Goal: Information Seeking & Learning: Learn about a topic

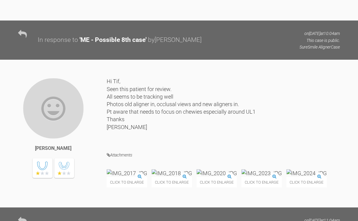
scroll to position [3062, 0]
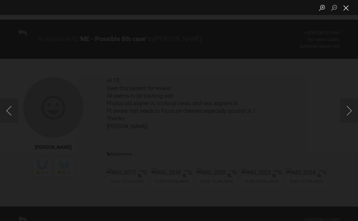
click at [347, 9] on button "Close lightbox" at bounding box center [346, 7] width 12 height 11
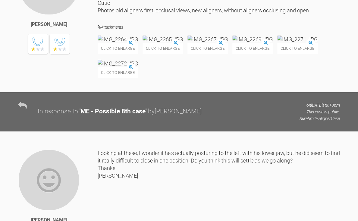
scroll to position [3584, 0]
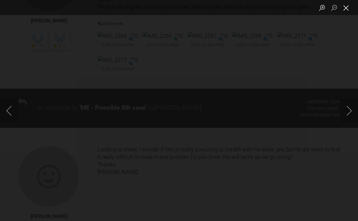
click at [347, 8] on button "Close lightbox" at bounding box center [346, 7] width 12 height 11
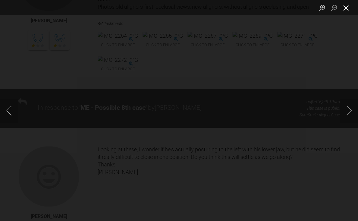
click at [348, 8] on button "Close lightbox" at bounding box center [346, 7] width 12 height 11
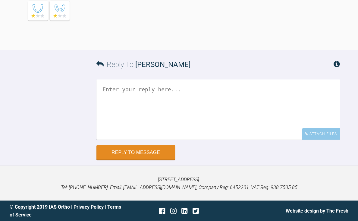
scroll to position [3991, 0]
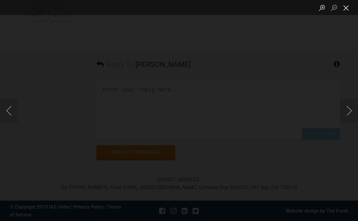
click at [347, 10] on button "Close lightbox" at bounding box center [346, 7] width 12 height 11
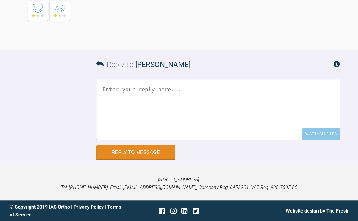
scroll to position [4145, 0]
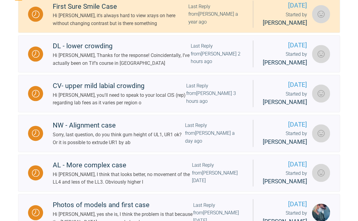
scroll to position [161, 0]
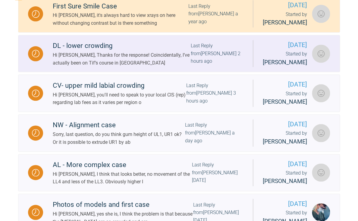
click at [103, 67] on div "Hi [PERSON_NAME], Thanks for the response! Coincidentally, I’ve actually been o…" at bounding box center [122, 58] width 138 height 15
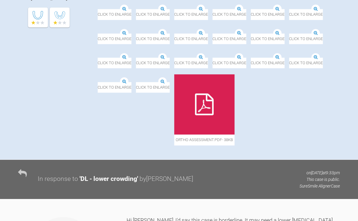
scroll to position [217, 0]
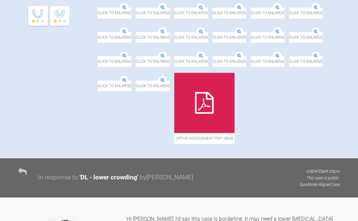
click at [98, 32] on img at bounding box center [98, 32] width 0 height 0
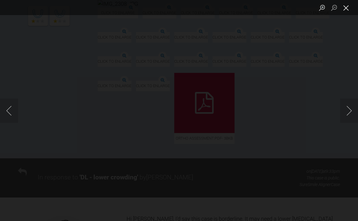
click at [347, 11] on button "Close lightbox" at bounding box center [346, 7] width 12 height 11
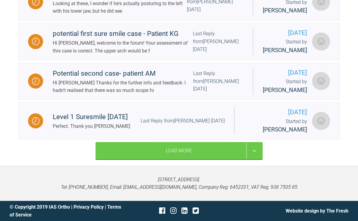
scroll to position [734, 0]
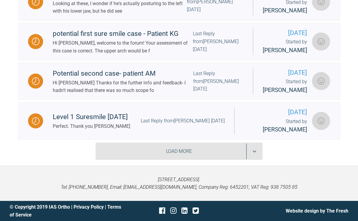
click at [195, 154] on div "Load More" at bounding box center [179, 151] width 167 height 17
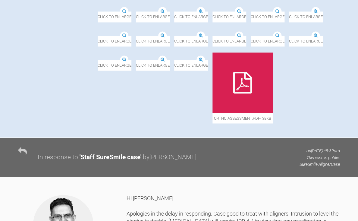
scroll to position [261, 0]
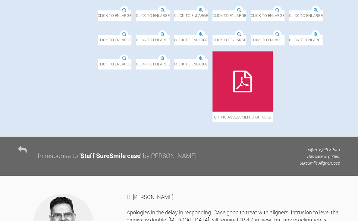
click at [212, 11] on img at bounding box center [212, 11] width 0 height 0
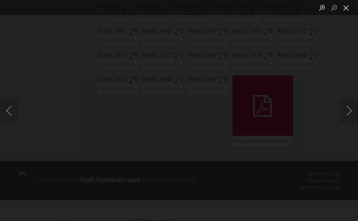
click at [346, 11] on button "Close lightbox" at bounding box center [346, 7] width 12 height 11
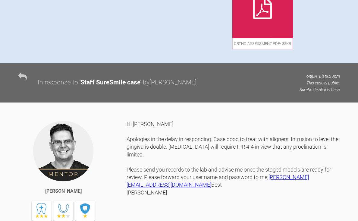
scroll to position [359, 0]
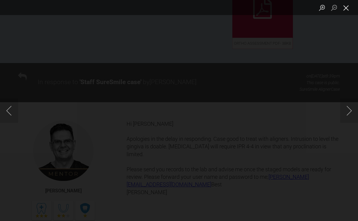
click at [346, 9] on button "Close lightbox" at bounding box center [346, 7] width 12 height 11
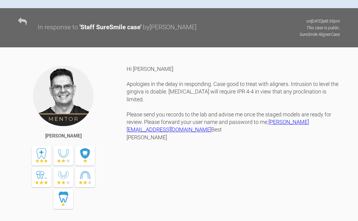
scroll to position [416, 0]
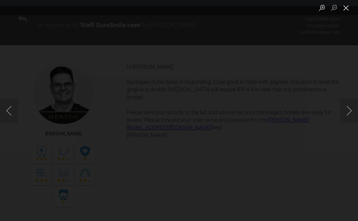
click at [347, 7] on button "Close lightbox" at bounding box center [346, 7] width 12 height 11
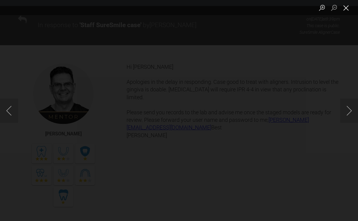
click at [347, 8] on button "Close lightbox" at bounding box center [346, 7] width 12 height 11
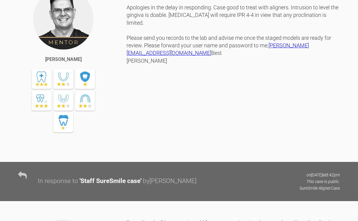
scroll to position [492, 0]
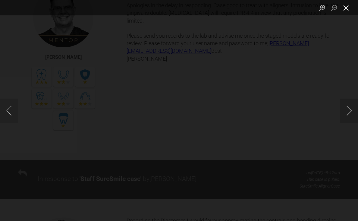
click at [344, 8] on button "Close lightbox" at bounding box center [346, 7] width 12 height 11
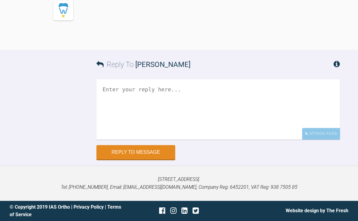
scroll to position [5536, 0]
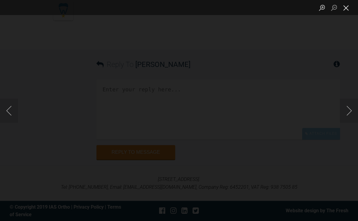
click at [347, 10] on button "Close lightbox" at bounding box center [346, 7] width 12 height 11
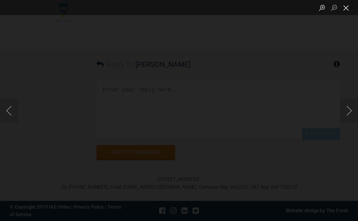
click at [346, 11] on button "Close lightbox" at bounding box center [346, 7] width 12 height 11
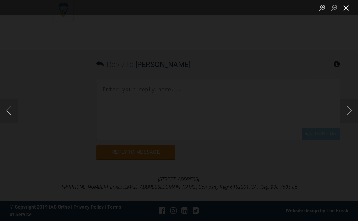
click at [345, 12] on button "Close lightbox" at bounding box center [346, 7] width 12 height 11
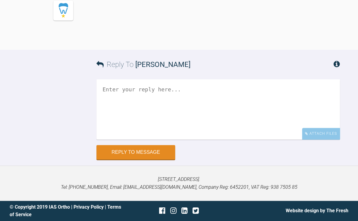
scroll to position [5537, 0]
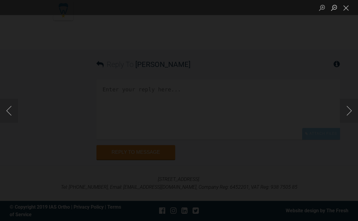
scroll to position [5410, 0]
click at [346, 9] on button "Close lightbox" at bounding box center [346, 7] width 12 height 11
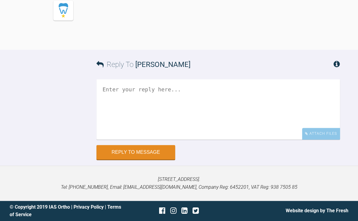
scroll to position [5577, 0]
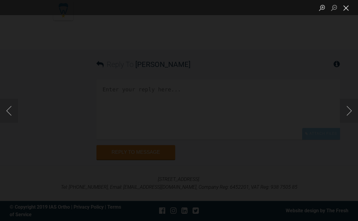
click at [348, 9] on button "Close lightbox" at bounding box center [346, 7] width 12 height 11
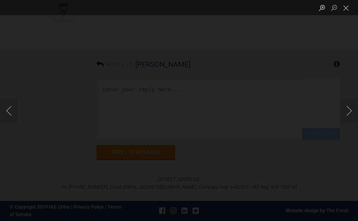
click at [347, 14] on li "Lightbox" at bounding box center [346, 7] width 12 height 15
click at [346, 8] on button "Close lightbox" at bounding box center [346, 7] width 12 height 11
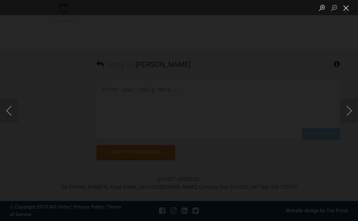
click at [342, 8] on button "Close lightbox" at bounding box center [346, 7] width 12 height 11
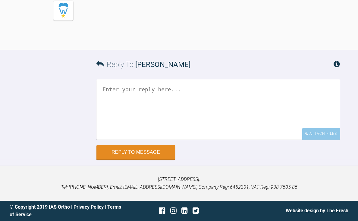
scroll to position [5458, 0]
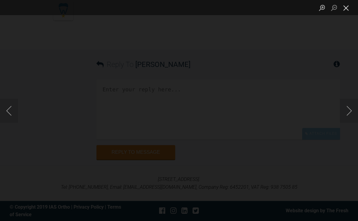
click at [344, 11] on button "Close lightbox" at bounding box center [346, 7] width 12 height 11
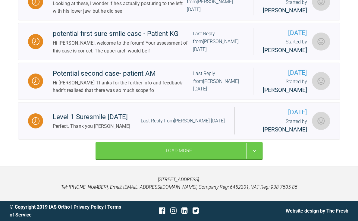
scroll to position [734, 0]
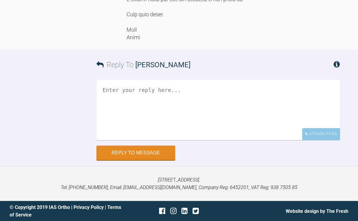
scroll to position [6874, 0]
drag, startPoint x: 228, startPoint y: 42, endPoint x: 232, endPoint y: 62, distance: 20.6
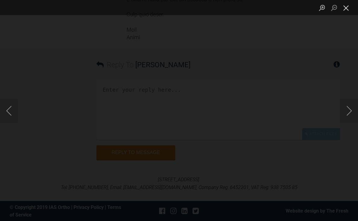
click at [346, 10] on button "Close lightbox" at bounding box center [346, 7] width 12 height 11
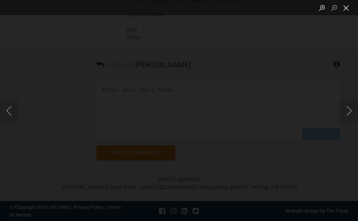
click at [346, 8] on button "Close lightbox" at bounding box center [346, 7] width 12 height 11
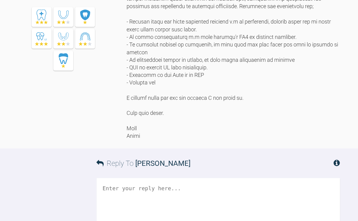
scroll to position [5926, 0]
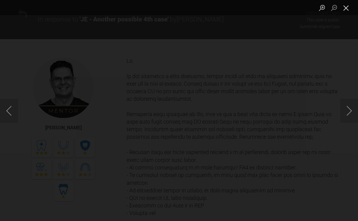
click at [345, 9] on button "Close lightbox" at bounding box center [346, 7] width 12 height 11
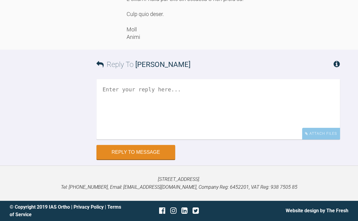
scroll to position [6908, 0]
drag, startPoint x: 216, startPoint y: 47, endPoint x: 216, endPoint y: 51, distance: 4.0
drag, startPoint x: 212, startPoint y: 69, endPoint x: 222, endPoint y: 84, distance: 17.8
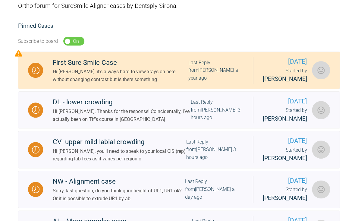
scroll to position [105, 0]
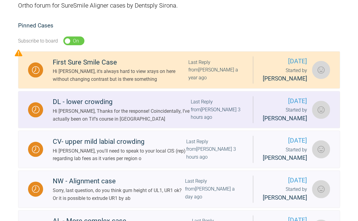
click at [115, 124] on link "DL - lower crowding Hi [PERSON_NAME], Thanks for the response! Coincidentally, …" at bounding box center [179, 109] width 322 height 37
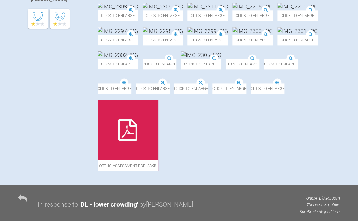
scroll to position [213, 0]
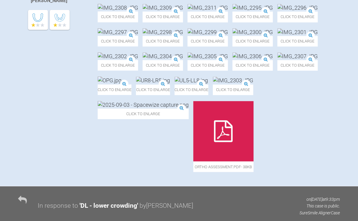
click at [200, 36] on img at bounding box center [207, 32] width 40 height 8
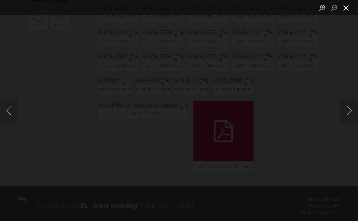
click at [346, 9] on button "Close lightbox" at bounding box center [346, 7] width 12 height 11
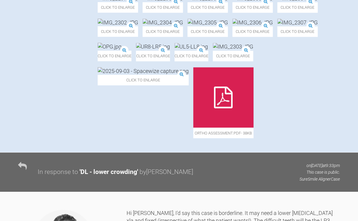
scroll to position [247, 0]
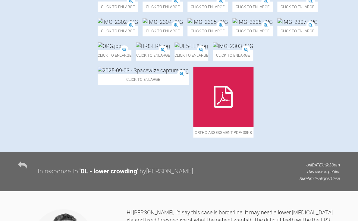
click at [183, 26] on img at bounding box center [163, 22] width 40 height 8
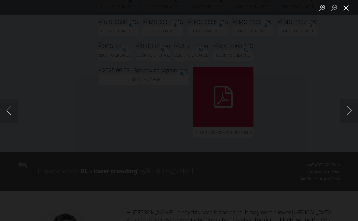
click at [345, 12] on button "Close lightbox" at bounding box center [346, 7] width 12 height 11
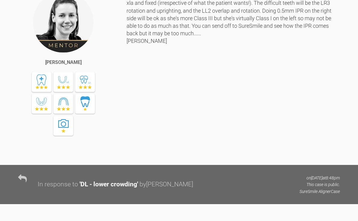
scroll to position [466, 0]
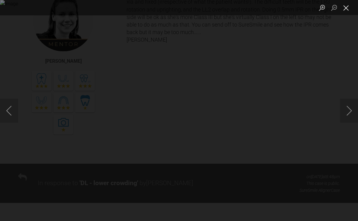
click at [345, 7] on button "Close lightbox" at bounding box center [346, 7] width 12 height 11
